Goal: Information Seeking & Learning: Learn about a topic

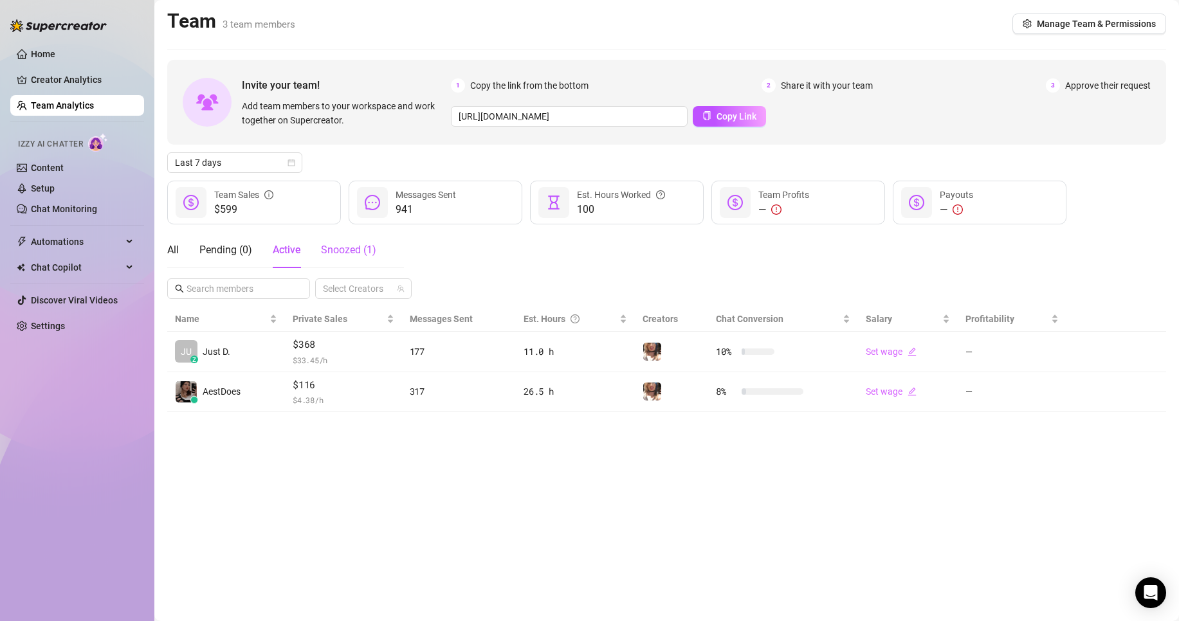
drag, startPoint x: 336, startPoint y: 254, endPoint x: 327, endPoint y: 255, distance: 9.0
click at [336, 253] on span "Snoozed ( 1 )" at bounding box center [348, 250] width 55 height 12
click at [191, 255] on div "All Pending ( 0 ) Active Snoozed ( 1 )" at bounding box center [271, 250] width 209 height 36
click at [168, 250] on div "All" at bounding box center [173, 250] width 12 height 15
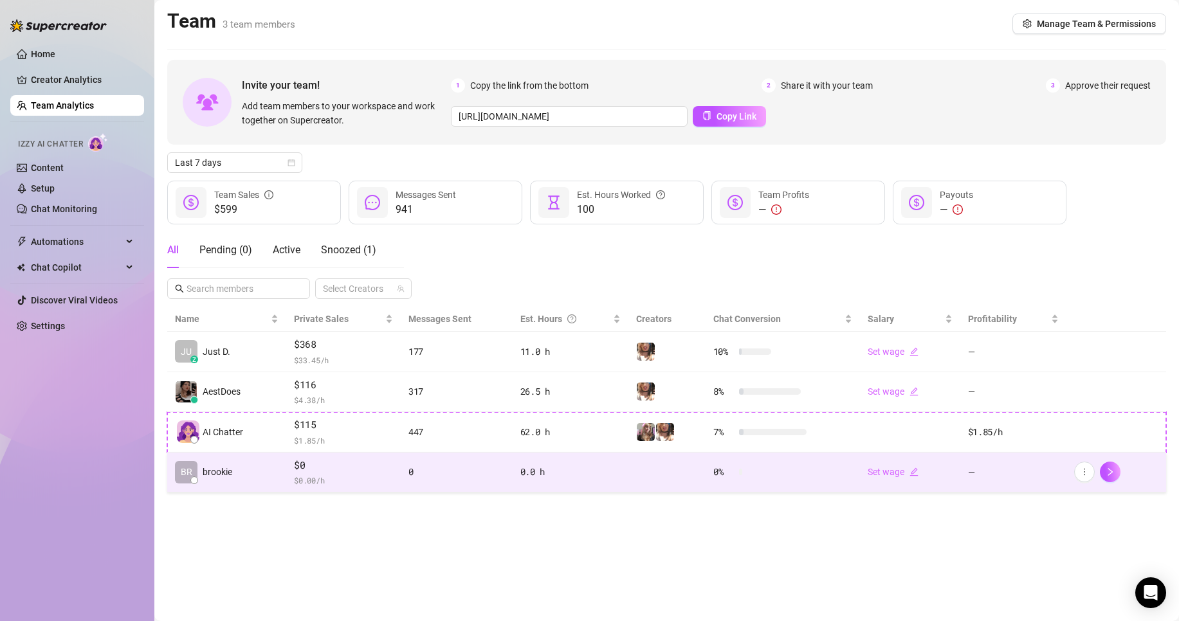
click at [302, 488] on td "$0 $ 0.00 /h" at bounding box center [343, 473] width 115 height 41
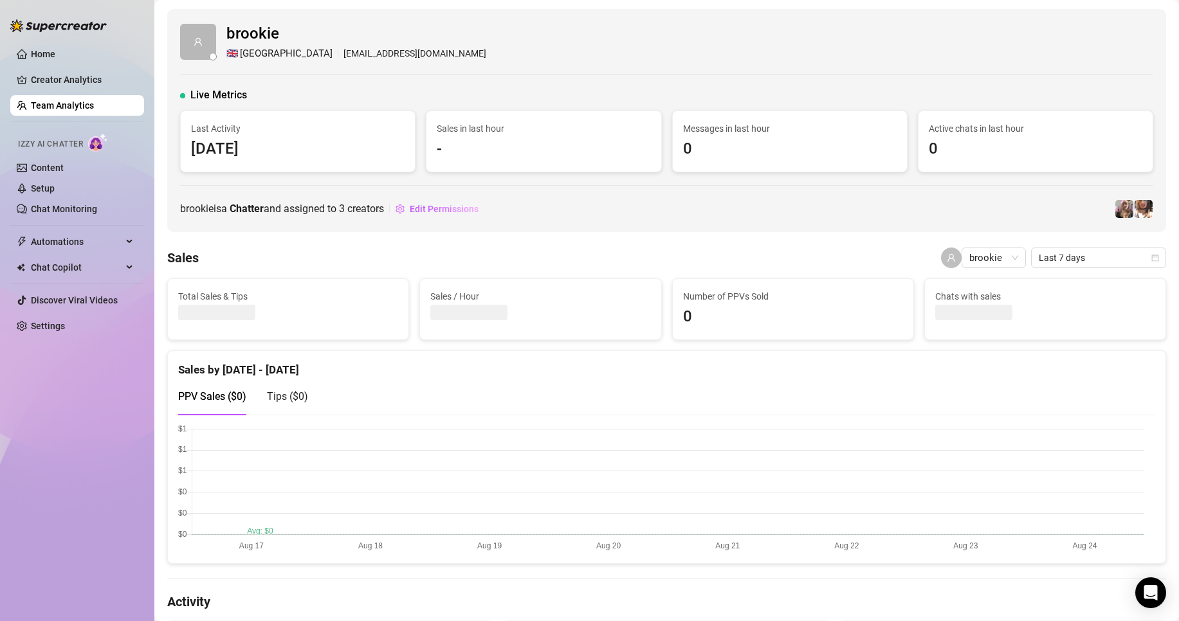
click at [92, 101] on link "Team Analytics" at bounding box center [62, 105] width 63 height 10
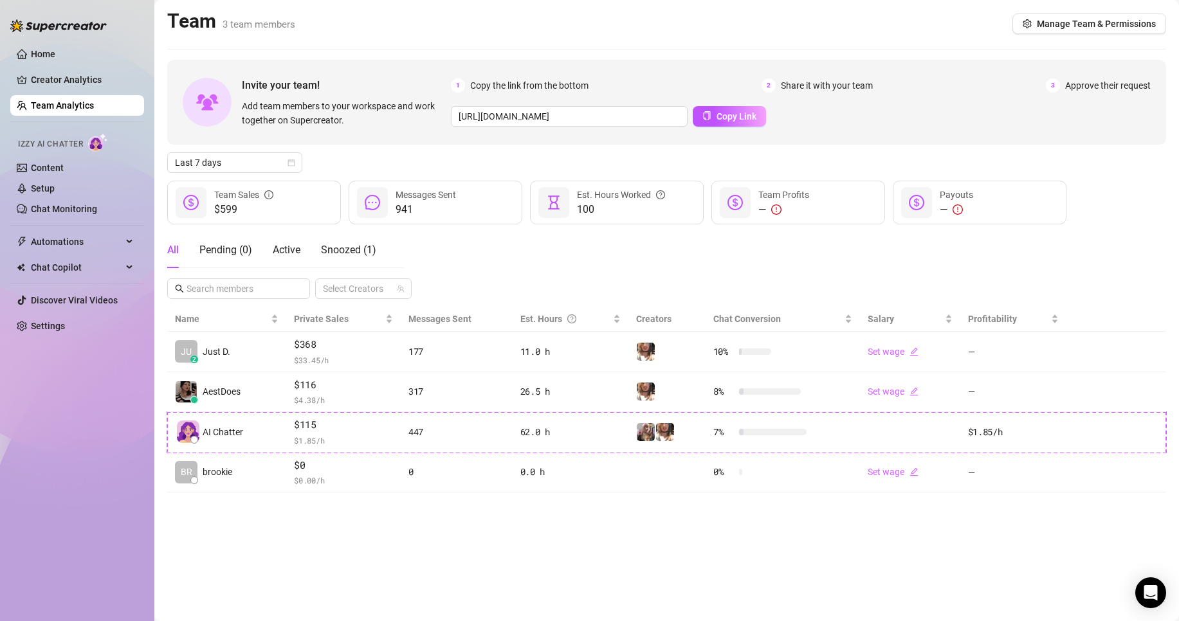
drag, startPoint x: 309, startPoint y: 539, endPoint x: 297, endPoint y: 546, distance: 13.6
click at [309, 540] on main "Team 3 team members Manage Team & Permissions Invite your team! Add team member…" at bounding box center [666, 310] width 1025 height 621
click at [612, 250] on div "All Pending ( 0 ) Active Snoozed ( 1 ) Select Creators" at bounding box center [666, 265] width 999 height 67
click at [55, 89] on link "Creator Analytics" at bounding box center [82, 79] width 103 height 21
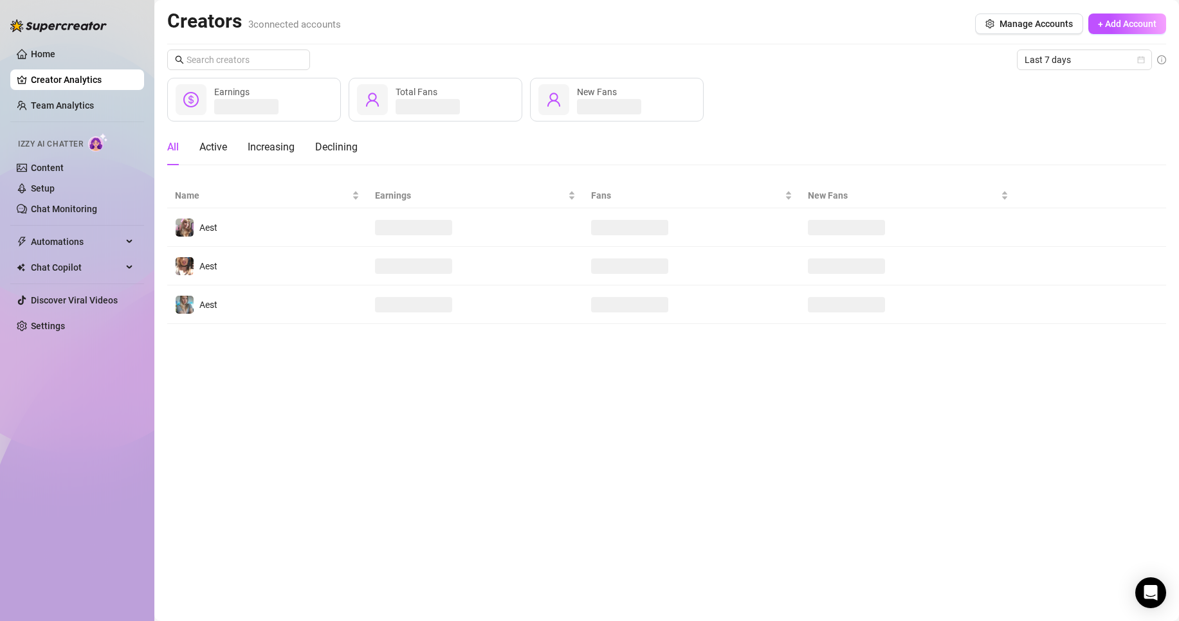
click at [418, 486] on main "Creators 3 connected accounts Manage Accounts + Add Account Last 7 days Earning…" at bounding box center [666, 310] width 1025 height 621
click at [419, 475] on main "Creators 3 connected accounts Manage Accounts + Add Account Last 7 days Earning…" at bounding box center [666, 310] width 1025 height 621
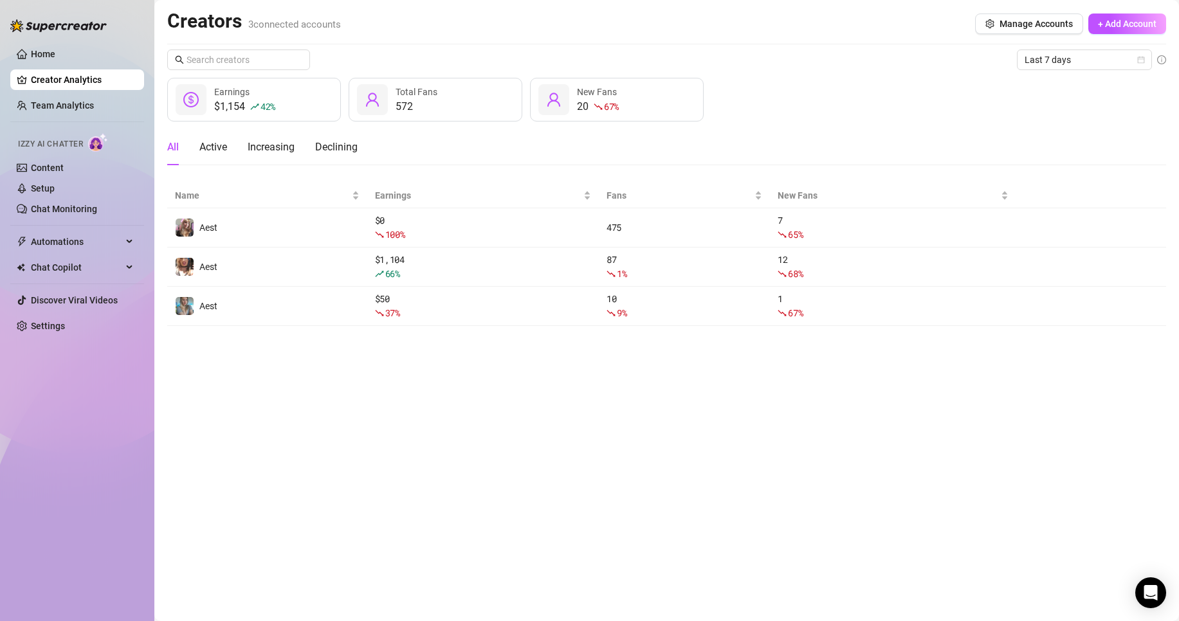
click at [419, 477] on main "Creators 3 connected accounts Manage Accounts + Add Account Last 7 days $1,154 …" at bounding box center [666, 310] width 1025 height 621
click at [457, 567] on main "Creators 3 connected accounts Manage Accounts + Add Account Last 7 days $1,154 …" at bounding box center [666, 310] width 1025 height 621
click at [94, 33] on div at bounding box center [58, 19] width 96 height 39
click at [55, 50] on link "Home" at bounding box center [43, 54] width 24 height 10
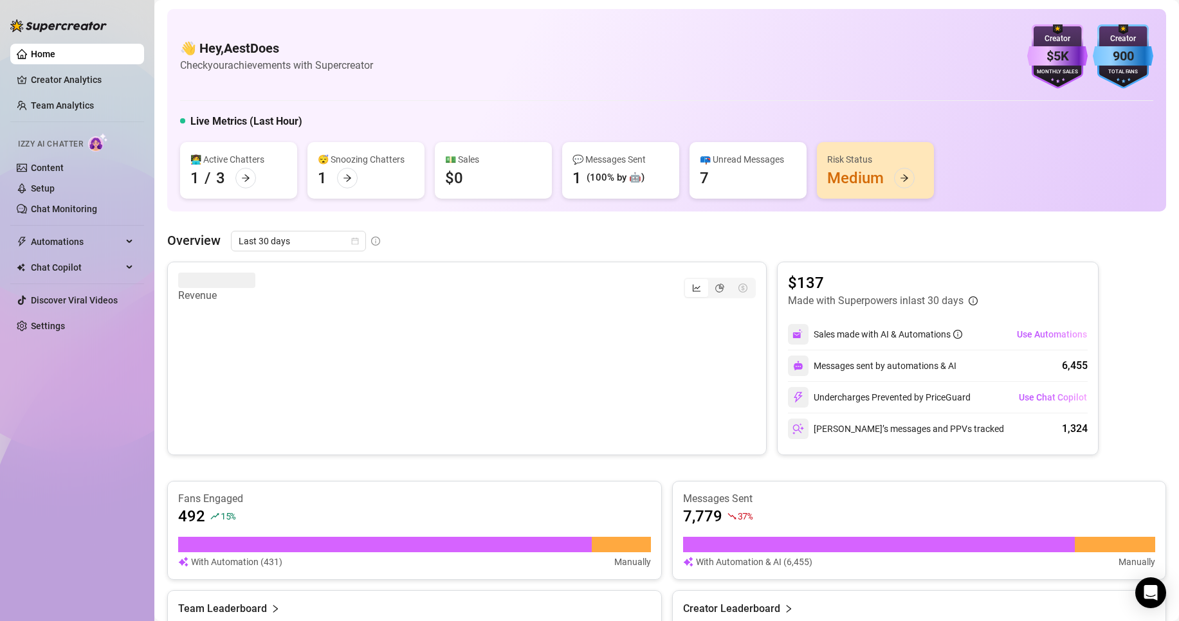
click at [454, 470] on div "Revenue $137 Made with Superpowers in last 30 days Sales made with AI & Automat…" at bounding box center [666, 505] width 999 height 487
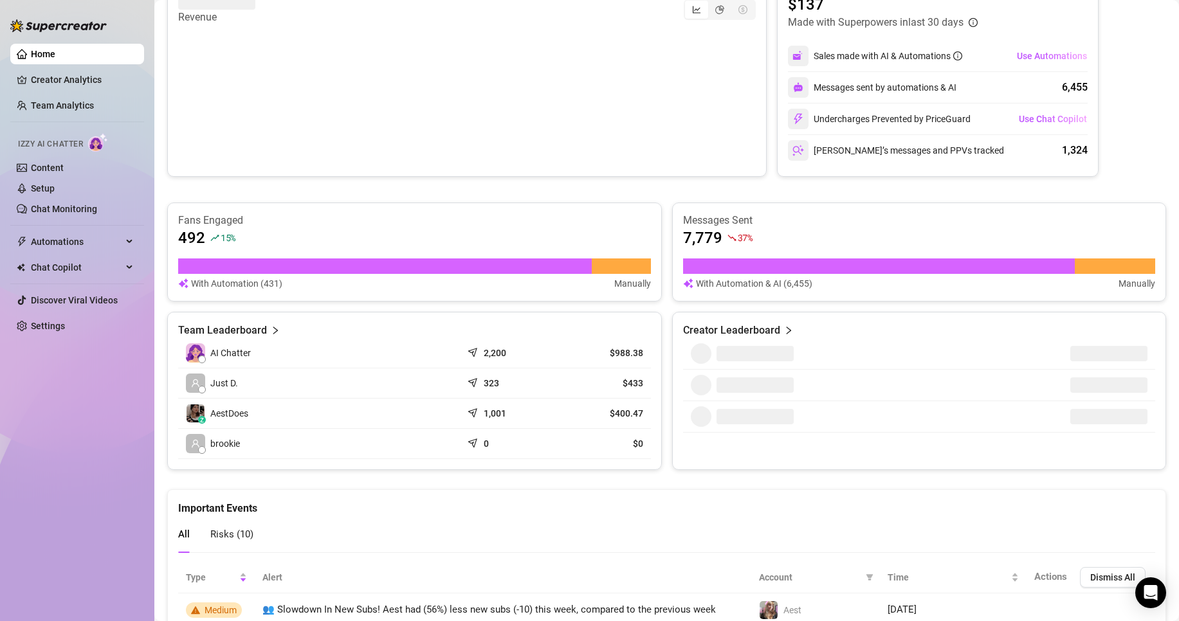
scroll to position [386, 0]
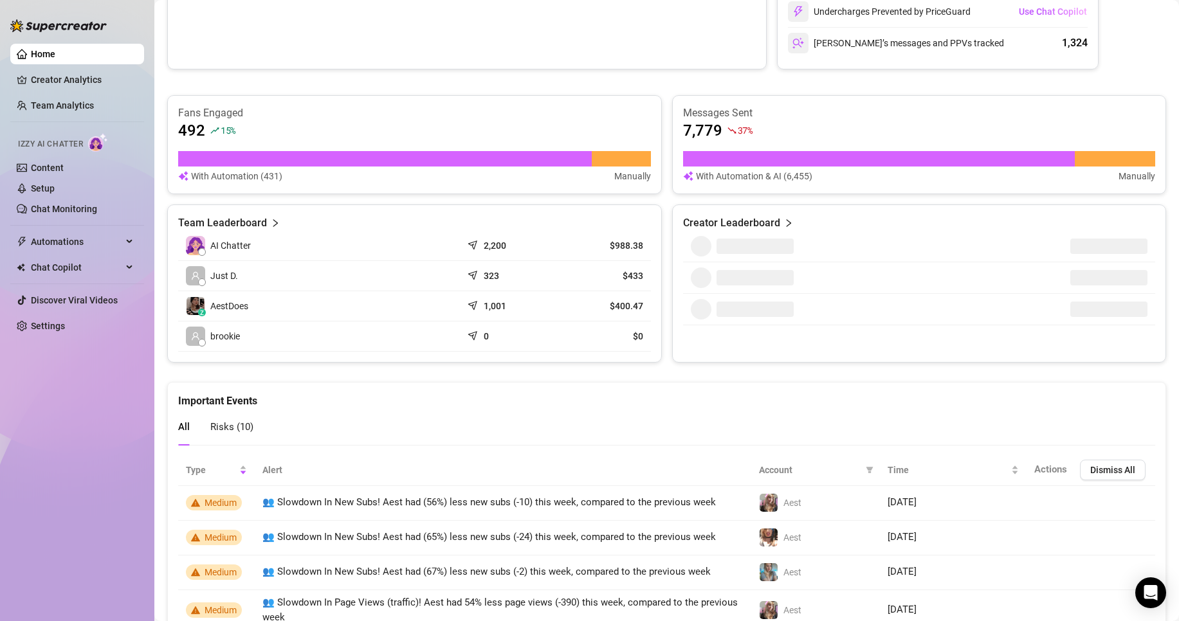
click at [479, 304] on div "1,001" at bounding box center [509, 306] width 79 height 13
drag, startPoint x: 384, startPoint y: 296, endPoint x: 423, endPoint y: 286, distance: 39.9
click at [418, 286] on tbody "AI Chatter 2,200 $988.38 Just D. 323 $433 z AestDoes 1,001 $400.47 brookie 0 $0" at bounding box center [414, 291] width 473 height 121
click at [594, 299] on td "$400.47" at bounding box center [603, 306] width 95 height 30
